Goal: Task Accomplishment & Management: Use online tool/utility

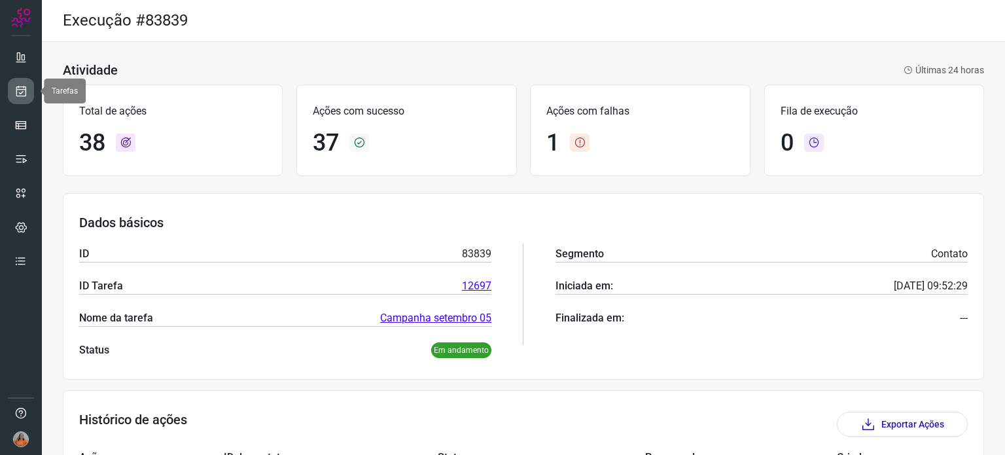
click at [26, 93] on icon at bounding box center [21, 90] width 14 height 13
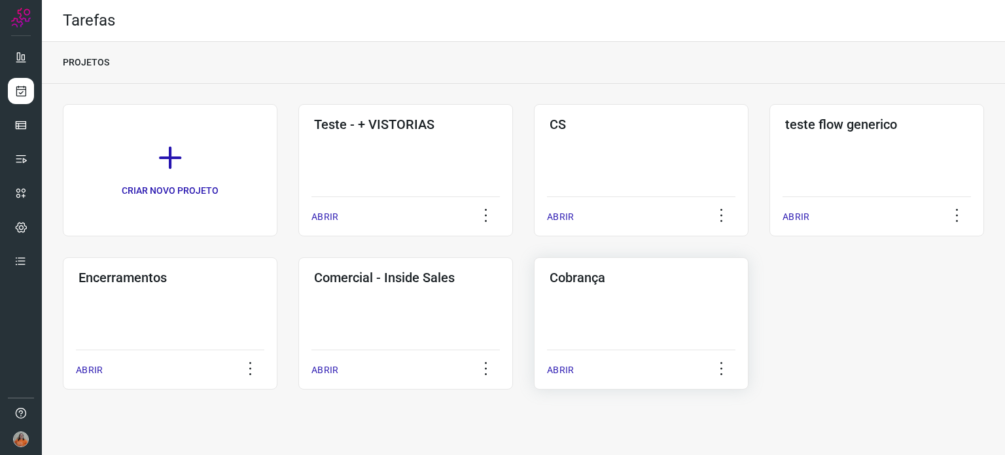
click at [658, 334] on div "Cobrança ABRIR" at bounding box center [641, 323] width 215 height 132
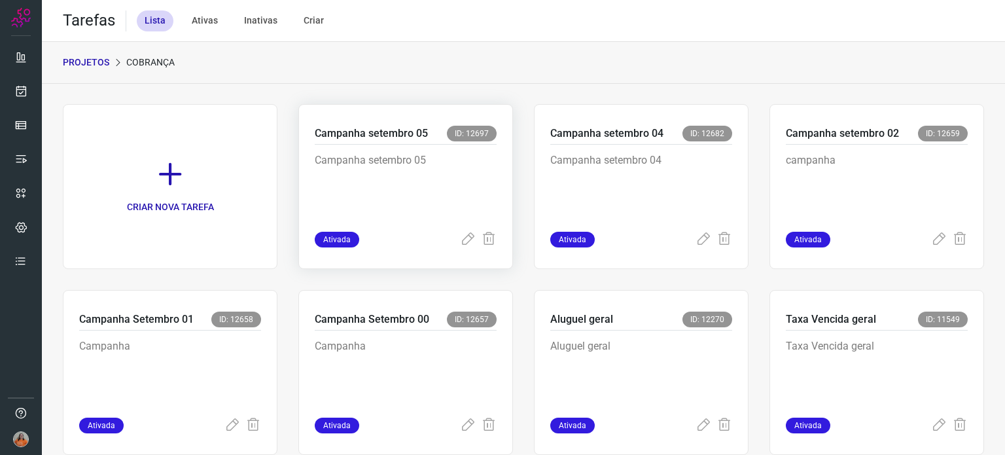
click at [464, 185] on p "Campanha setembro 05" at bounding box center [406, 184] width 182 height 65
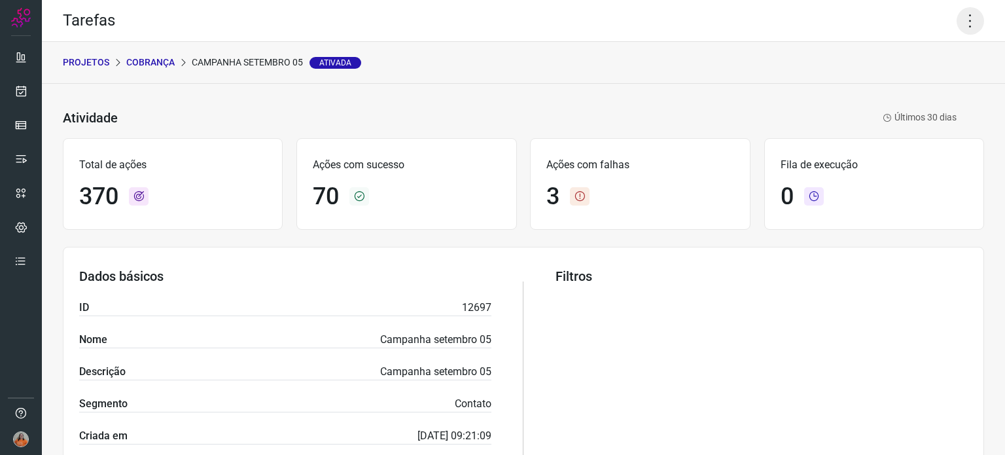
click at [956, 26] on icon at bounding box center [969, 20] width 27 height 27
click at [905, 89] on li "Executar" at bounding box center [913, 85] width 119 height 21
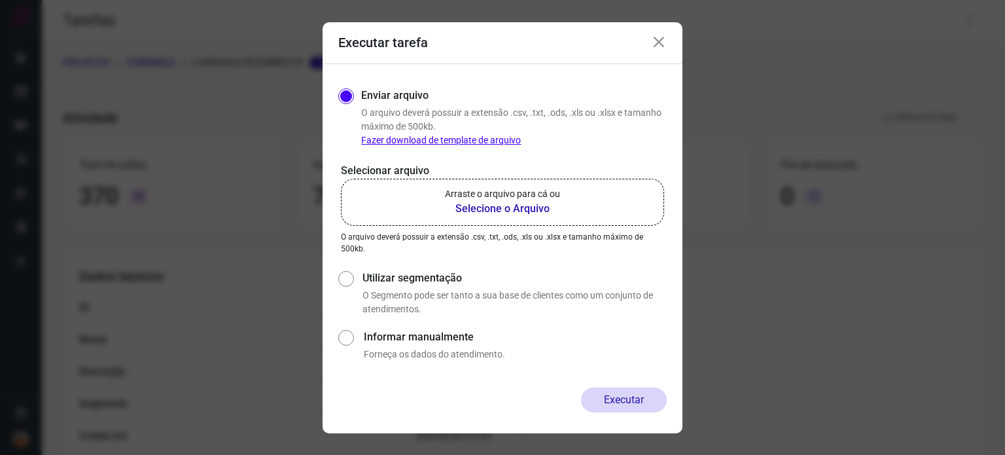
click at [513, 209] on b "Selecione o Arquivo" at bounding box center [502, 209] width 115 height 16
click at [0, 0] on input "Arraste o arquivo para cá ou Selecione o Arquivo" at bounding box center [0, 0] width 0 height 0
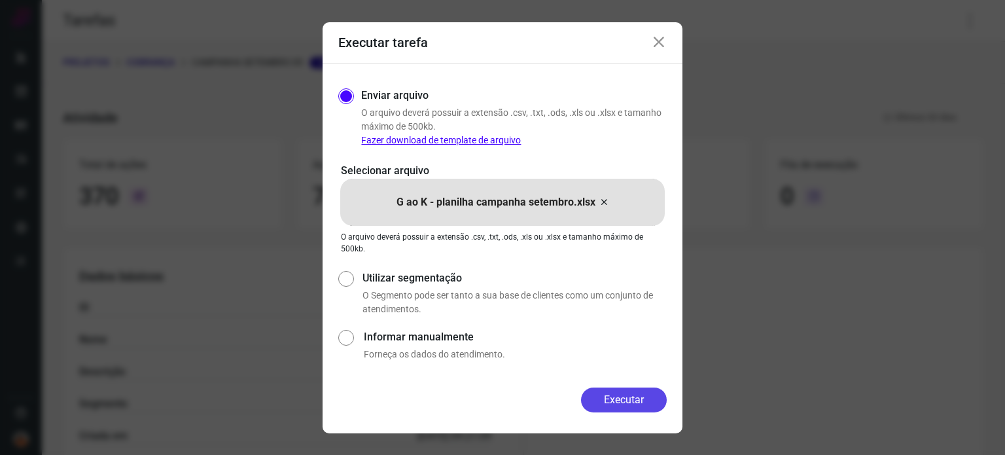
click at [637, 397] on button "Executar" at bounding box center [624, 399] width 86 height 25
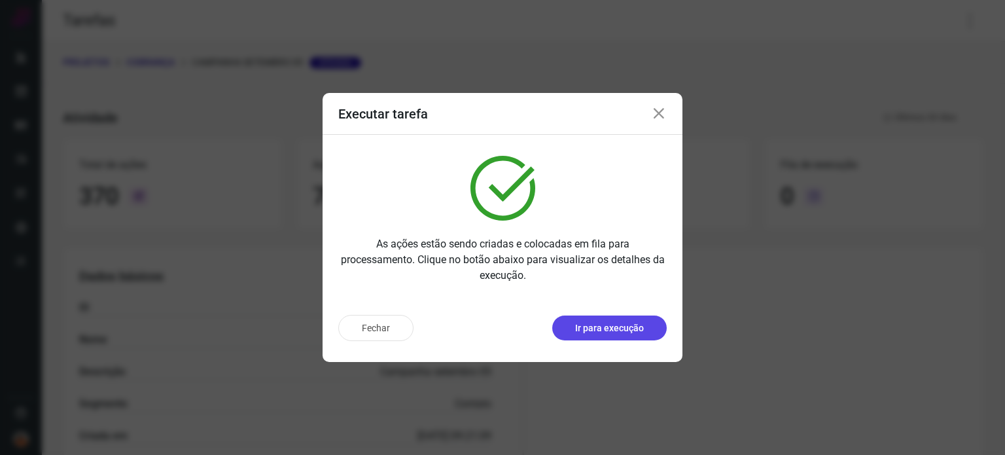
click at [633, 336] on button "Ir para execução" at bounding box center [609, 327] width 114 height 25
